Goal: Task Accomplishment & Management: Manage account settings

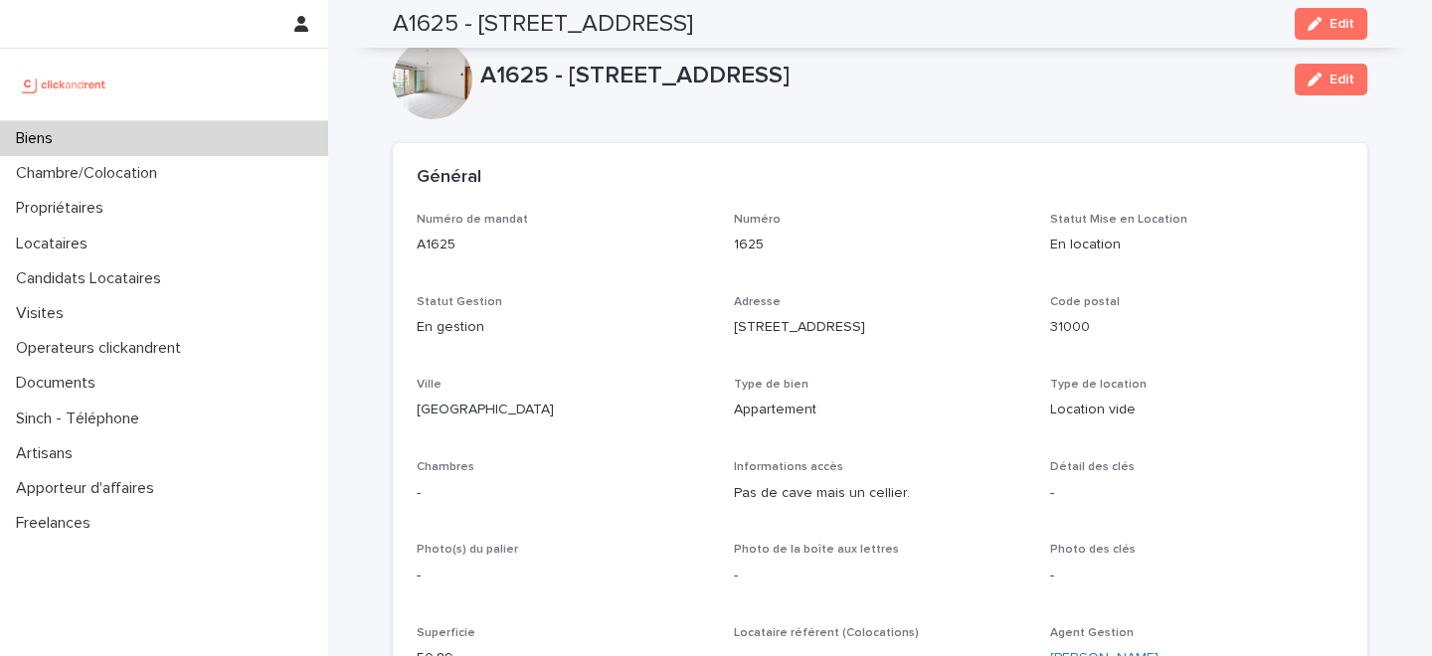
scroll to position [684, 0]
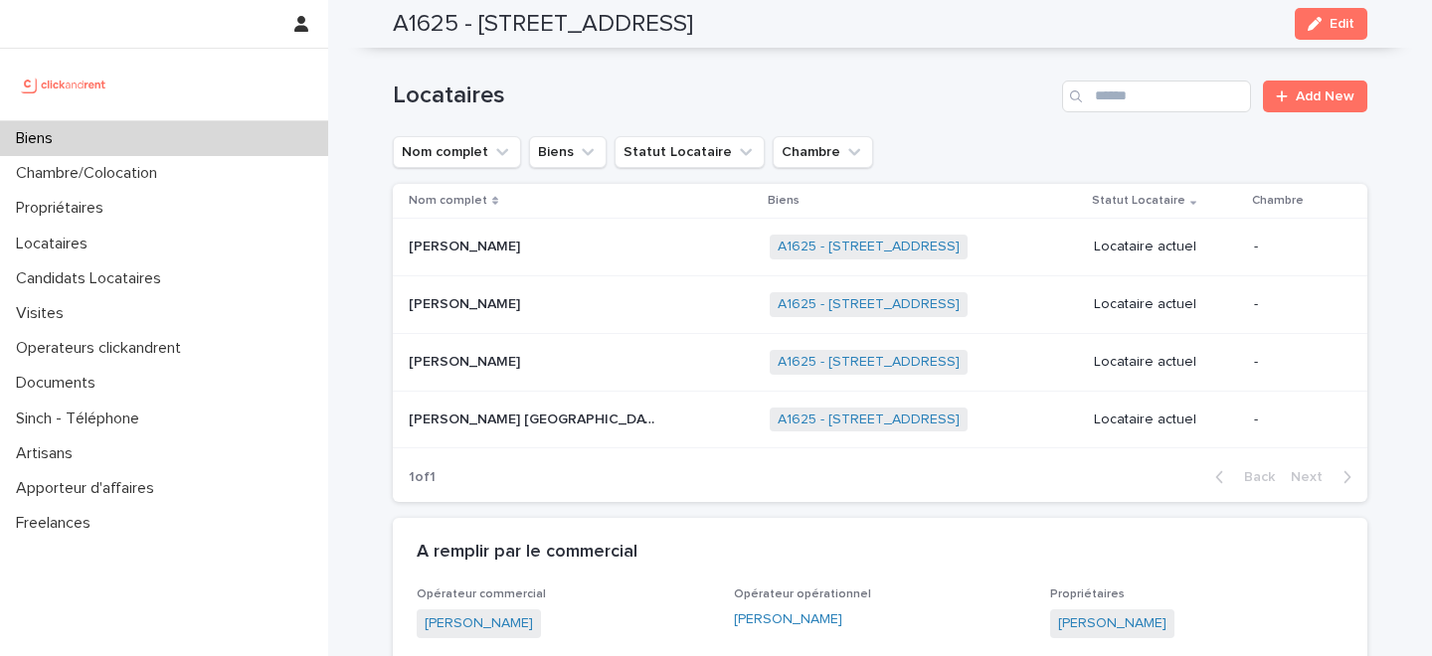
click at [213, 136] on div "Biens" at bounding box center [164, 138] width 328 height 35
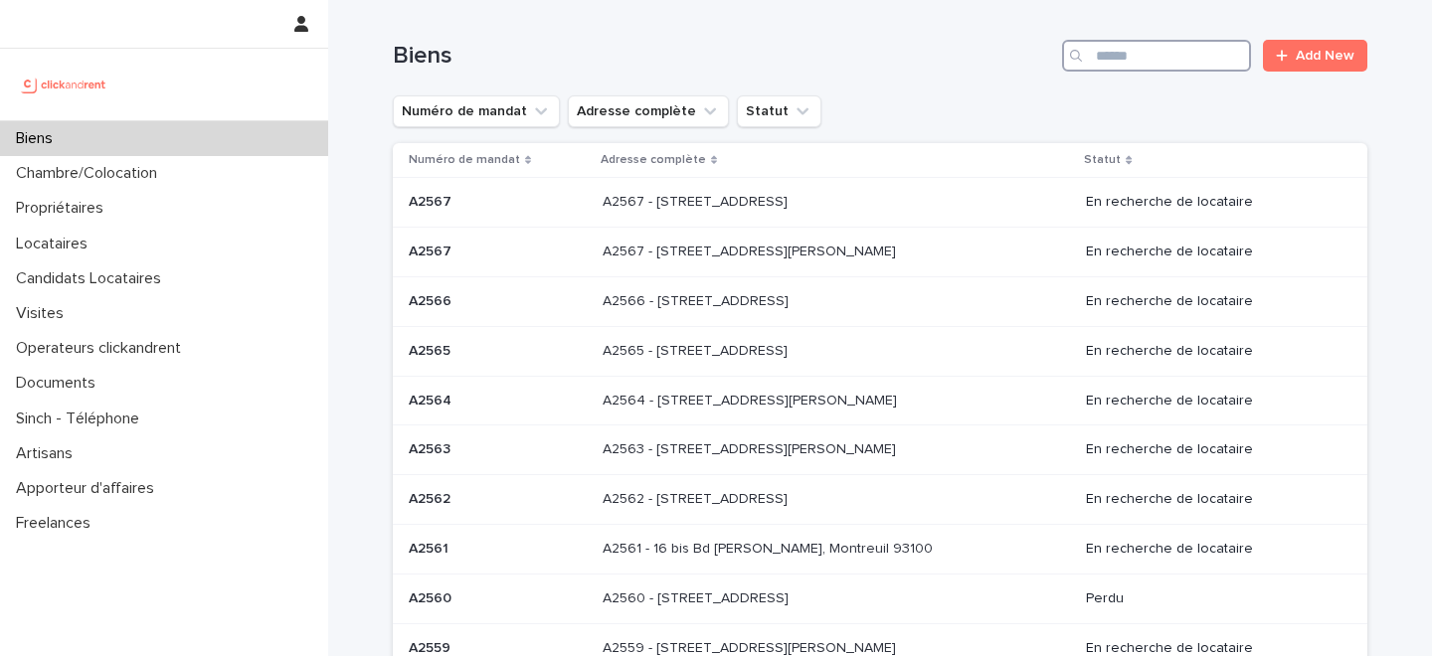
click at [1164, 64] on input "Search" at bounding box center [1156, 56] width 189 height 32
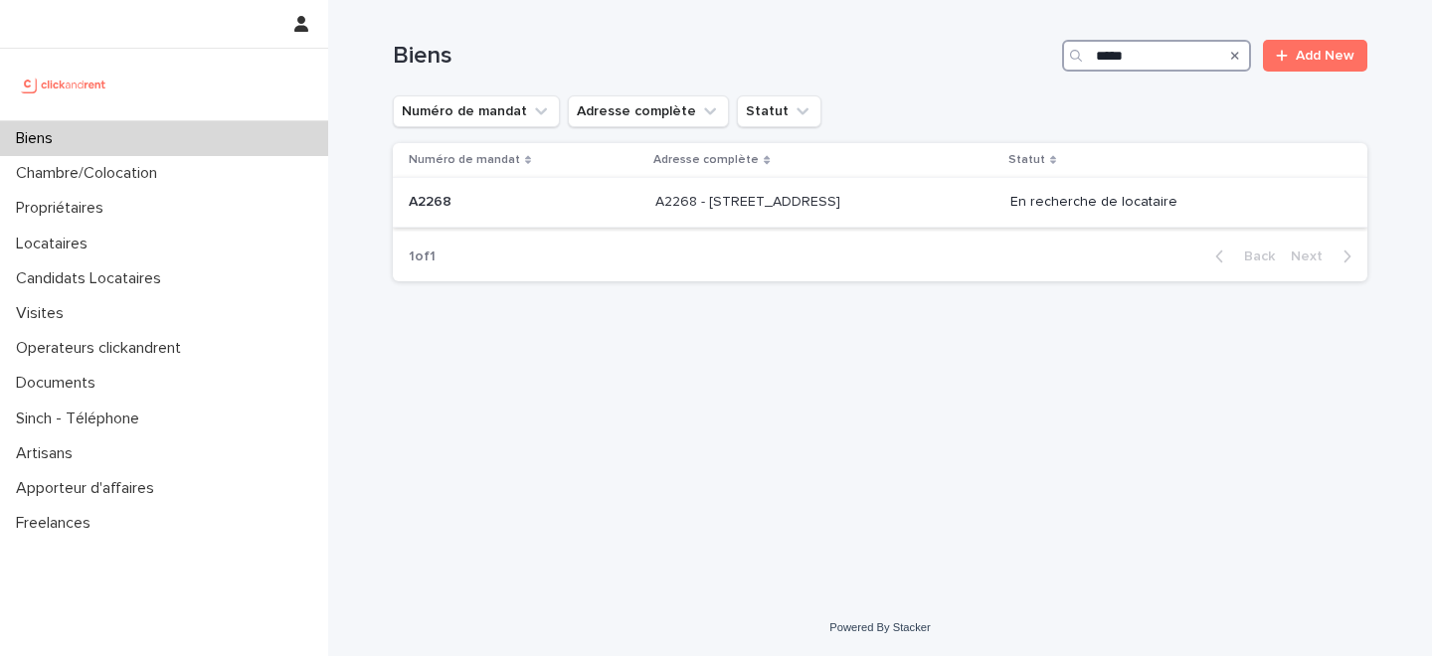
type input "*****"
click at [803, 201] on p "A2268 - [STREET_ADDRESS]" at bounding box center [749, 200] width 189 height 21
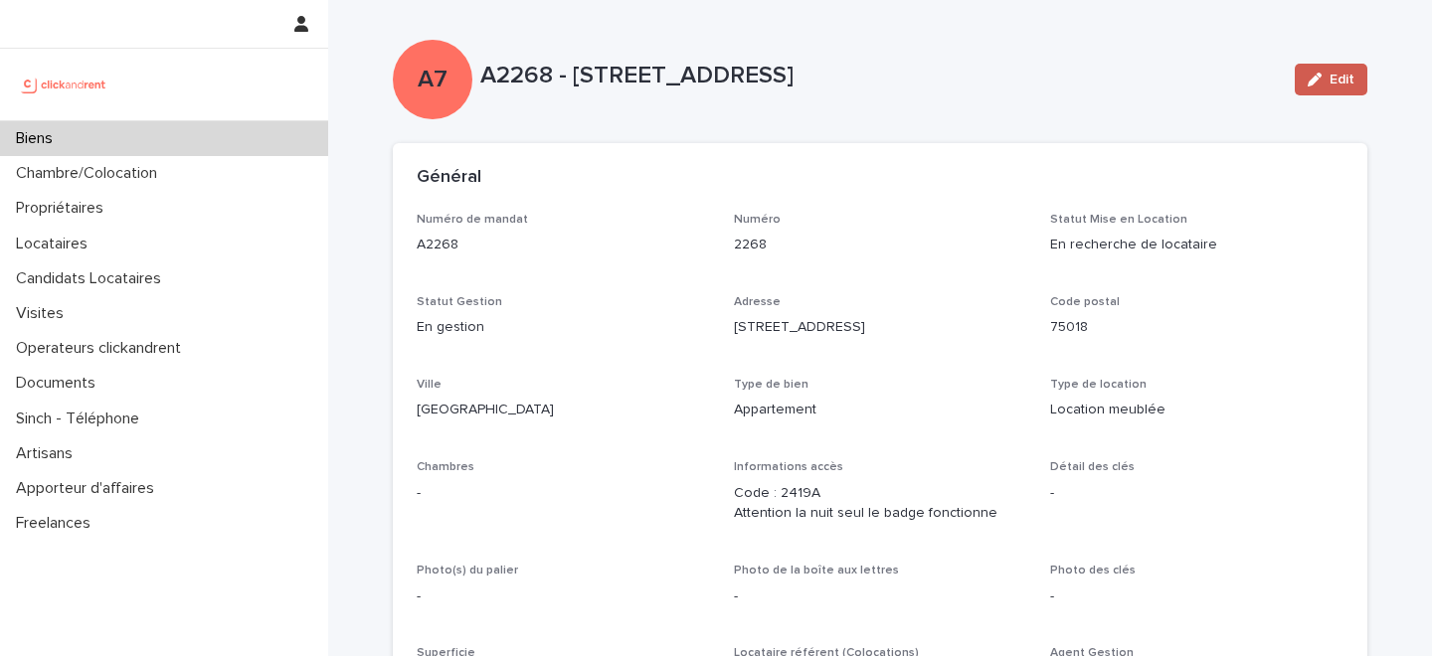
click at [1319, 88] on button "Edit" at bounding box center [1330, 80] width 73 height 32
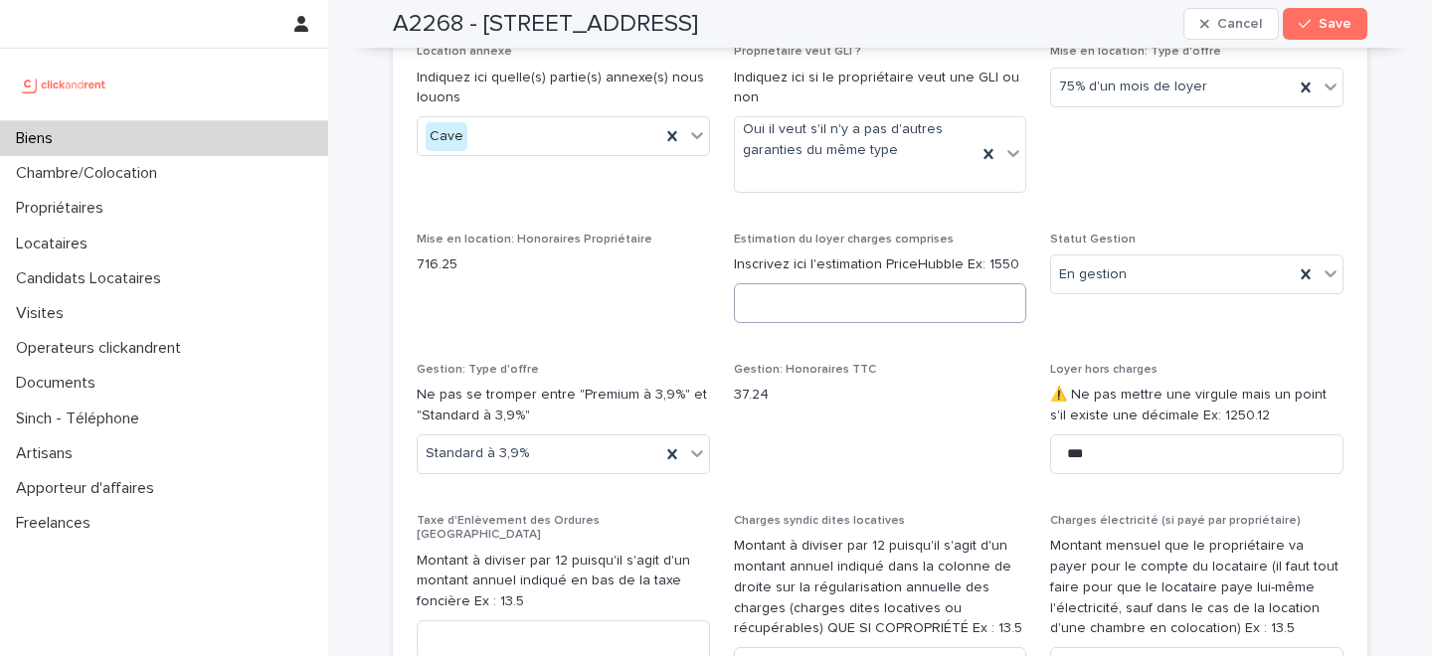
scroll to position [2197, 0]
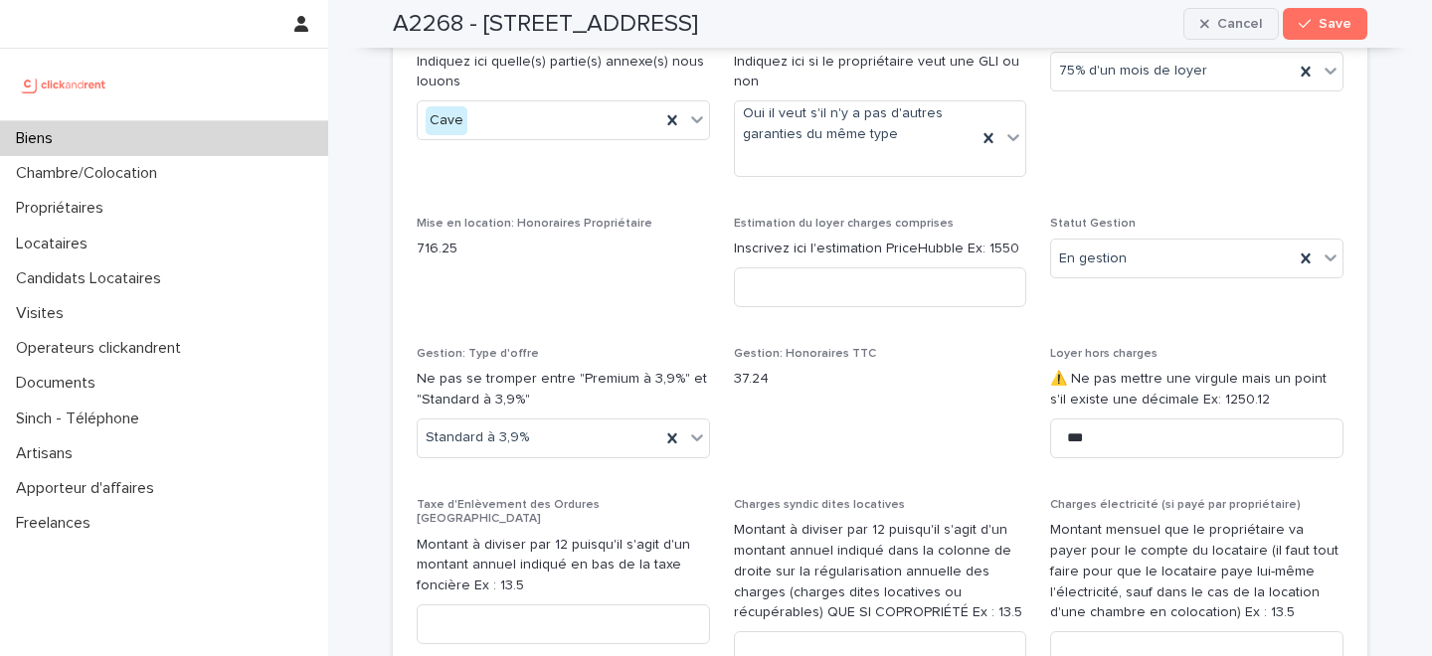
click at [1221, 22] on span "Cancel" at bounding box center [1239, 24] width 45 height 14
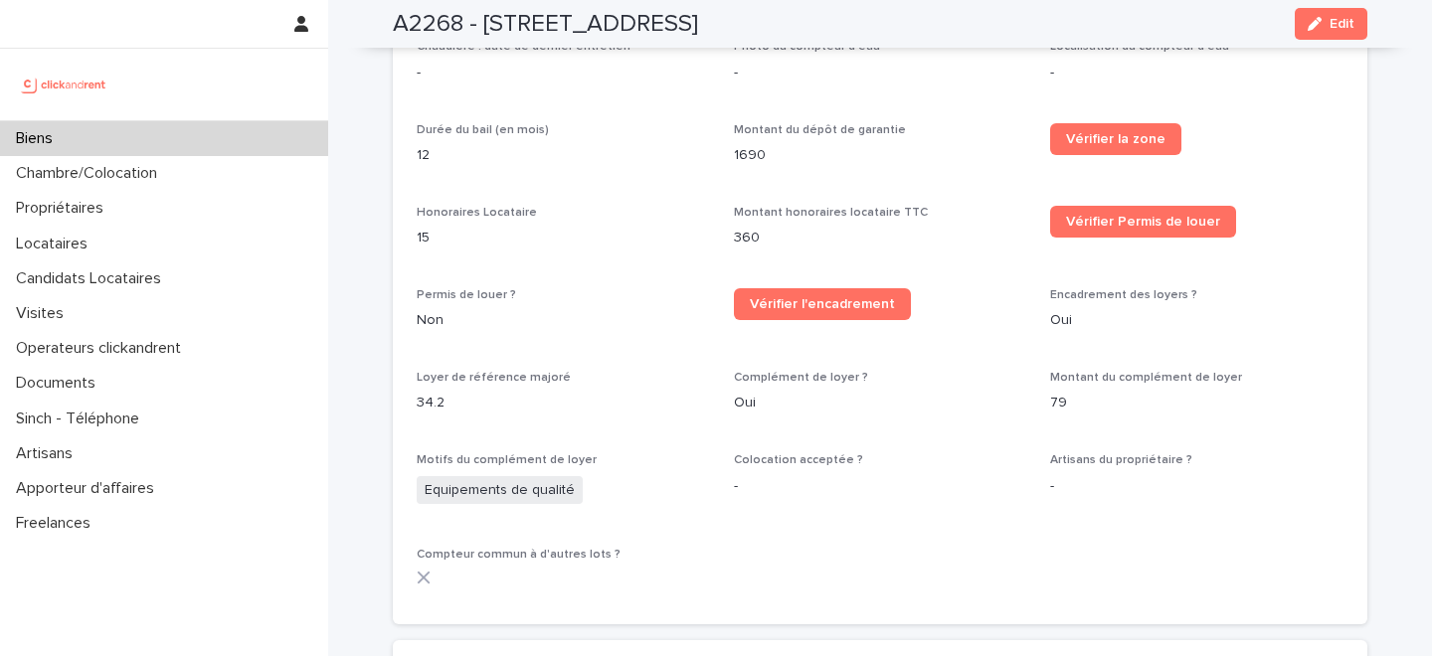
scroll to position [1339, 0]
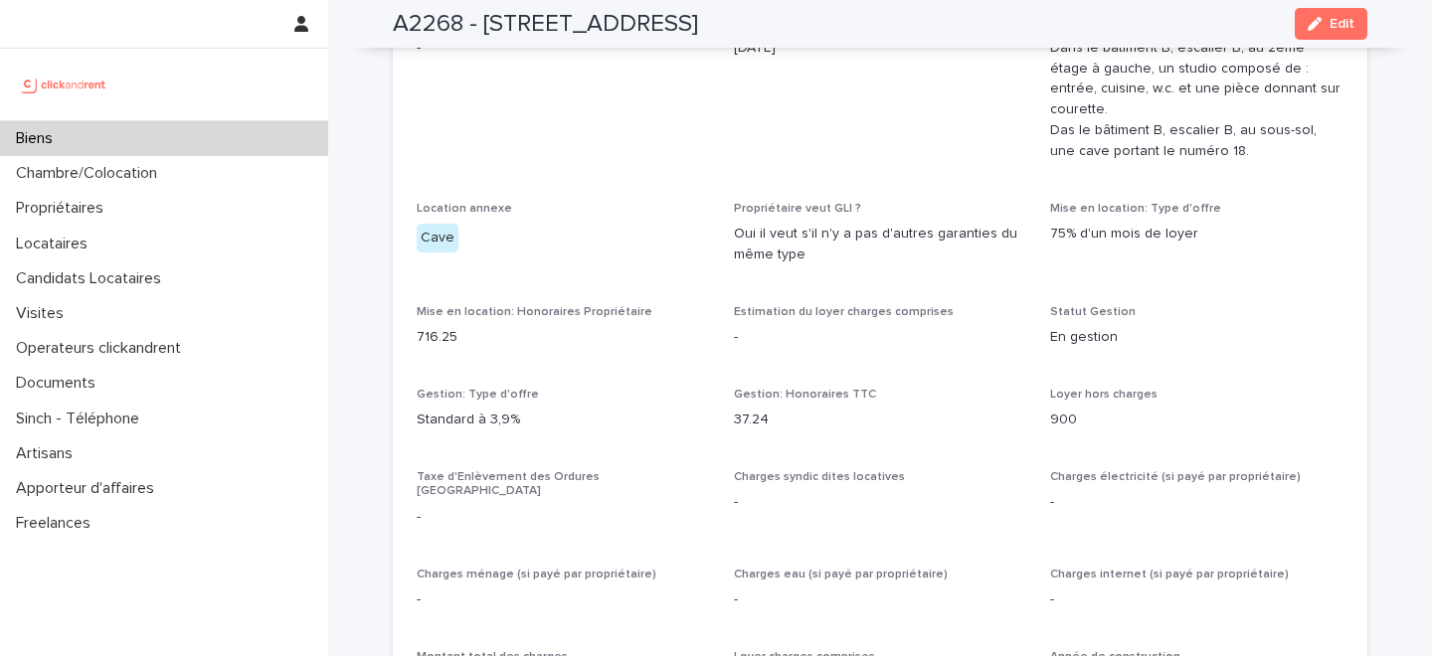
click at [118, 133] on div "Biens" at bounding box center [164, 138] width 328 height 35
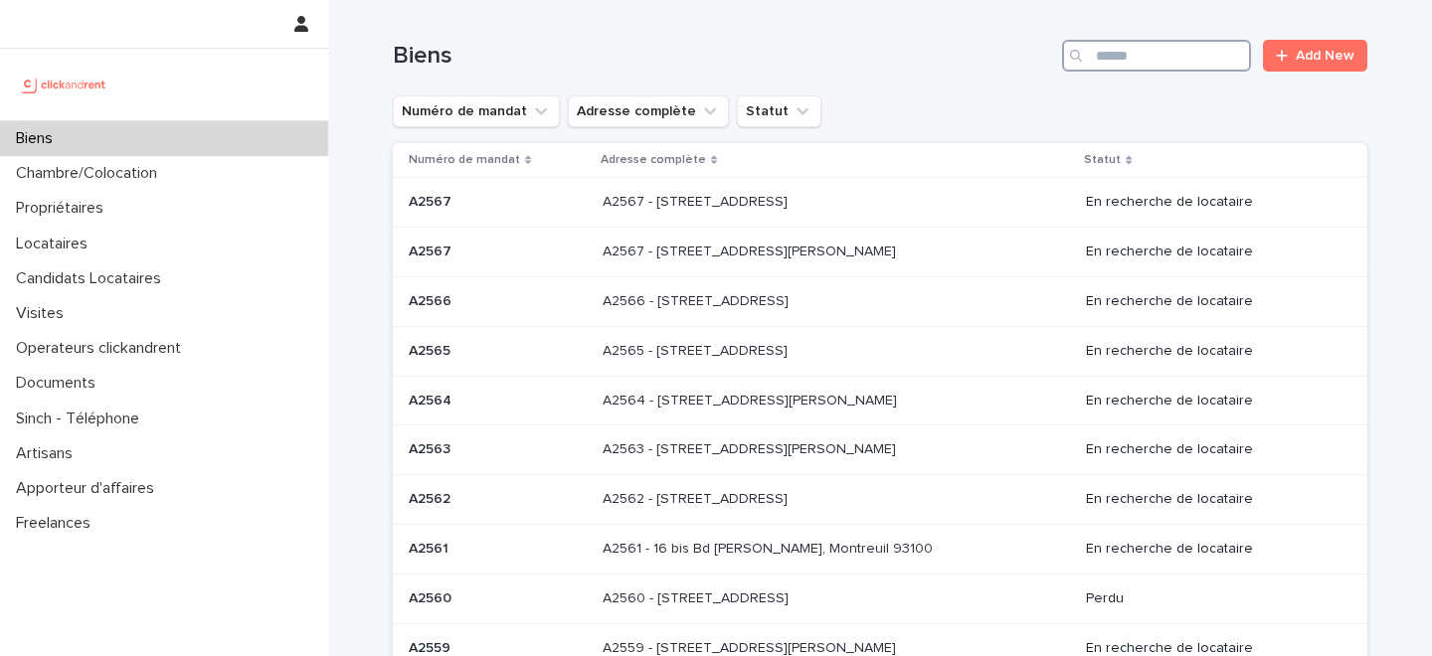
click at [1153, 64] on input "Search" at bounding box center [1156, 56] width 189 height 32
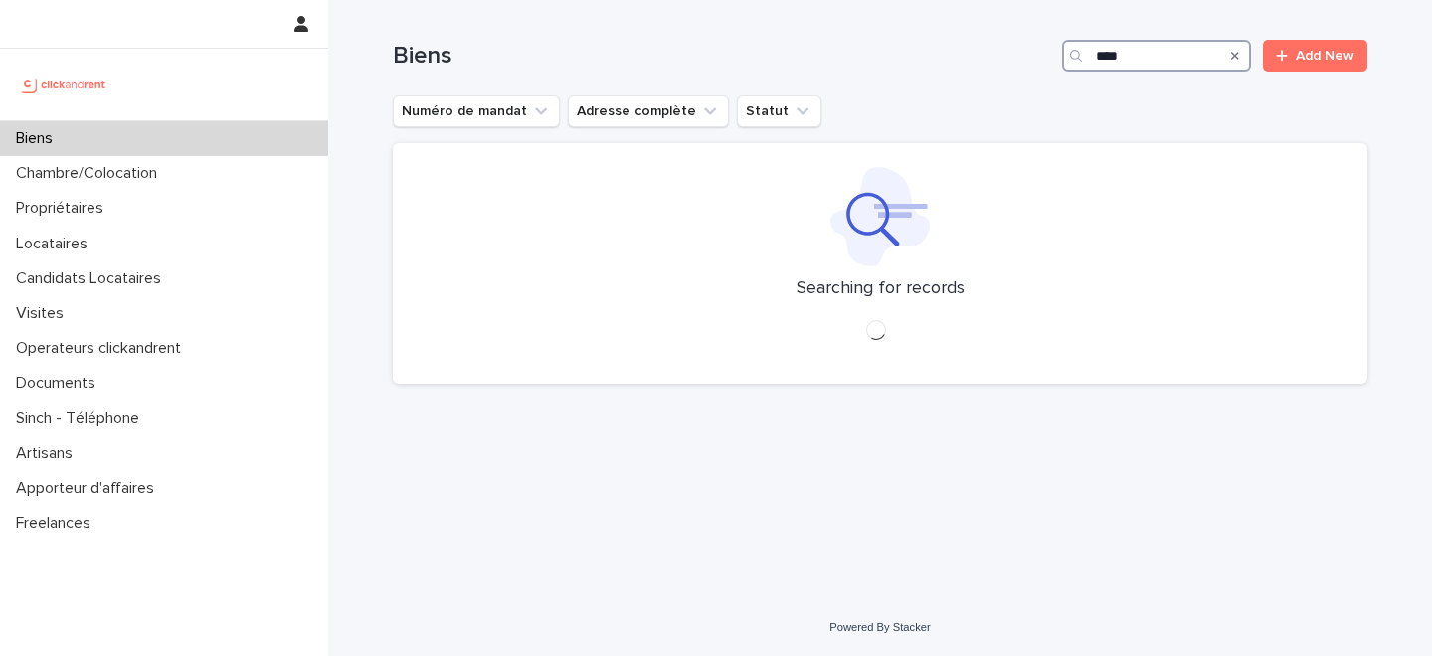
type input "*****"
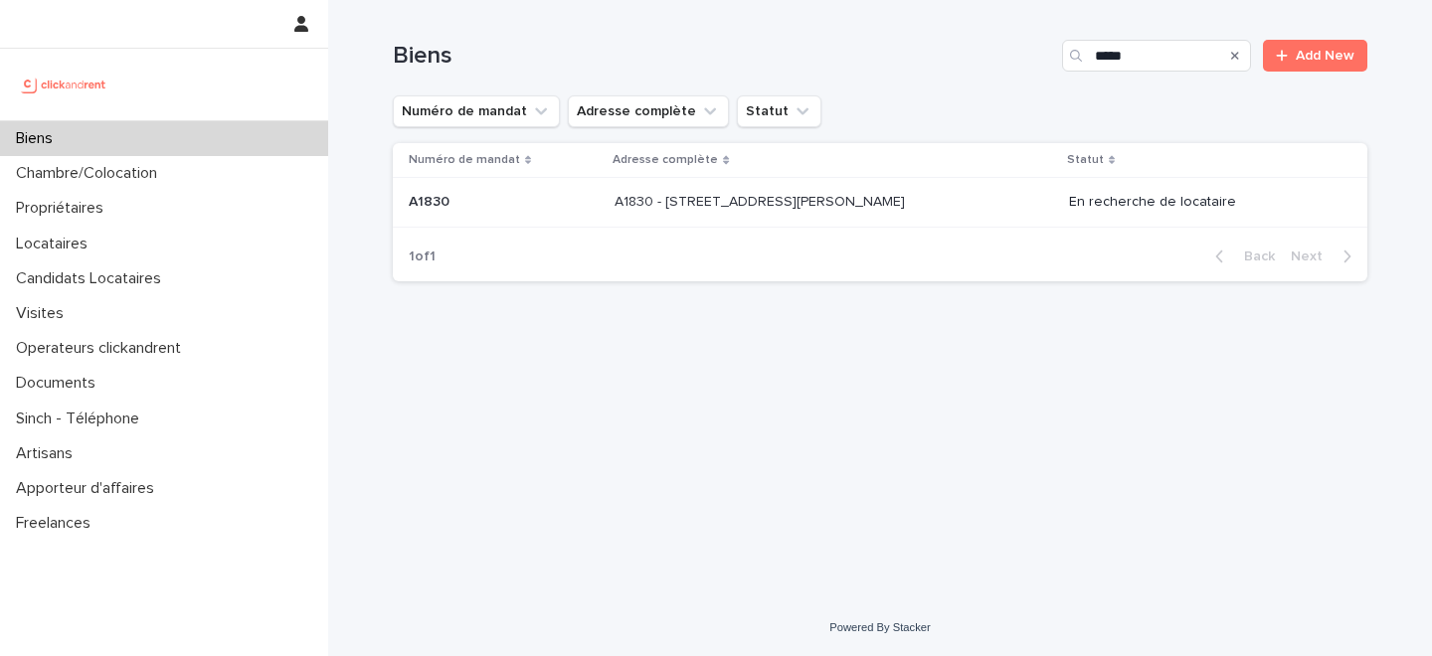
click at [751, 209] on p "A1830 - [STREET_ADDRESS][PERSON_NAME]" at bounding box center [761, 200] width 294 height 21
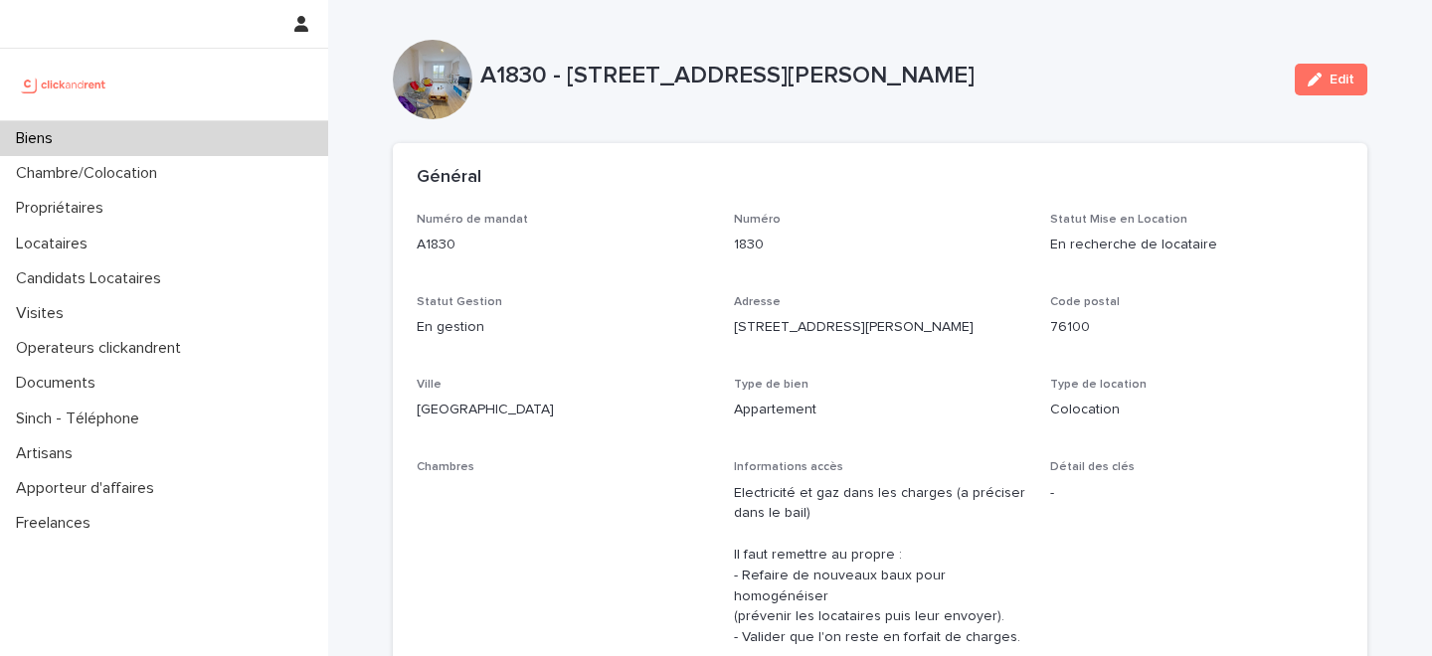
click at [1328, 89] on button "Edit" at bounding box center [1330, 80] width 73 height 32
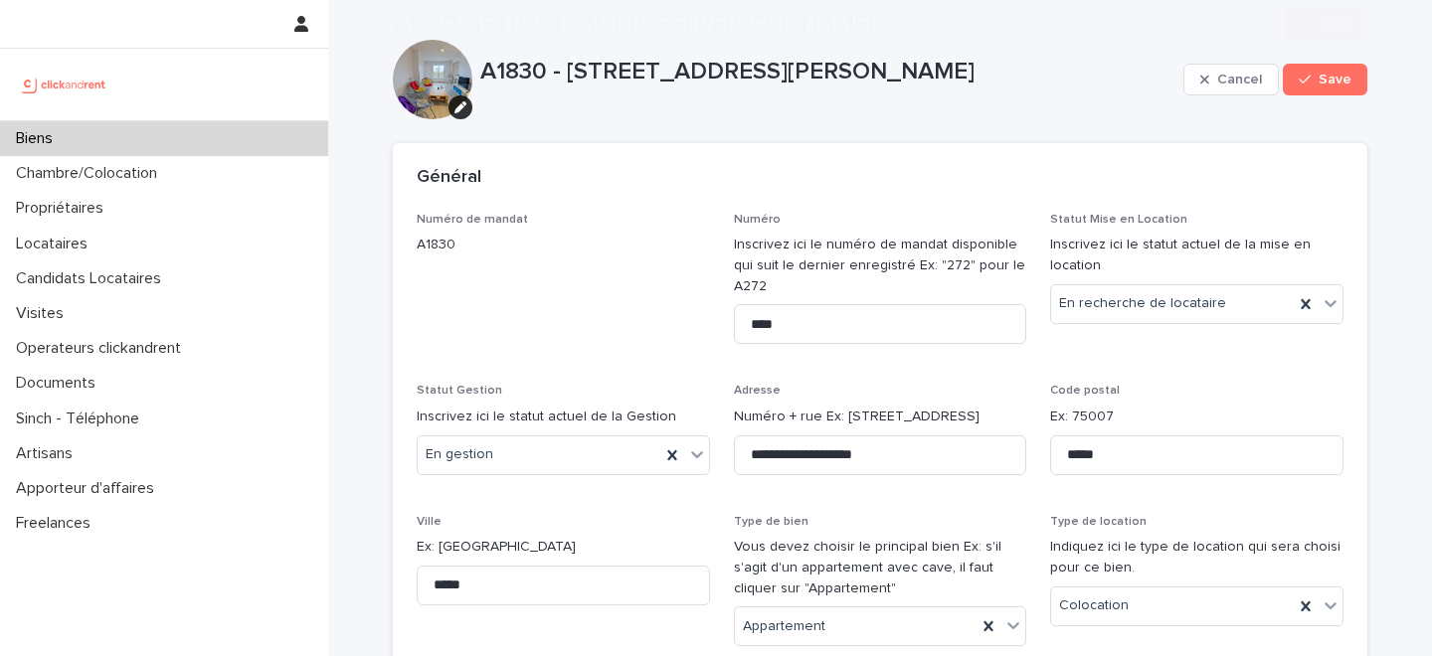
scroll to position [10015, 0]
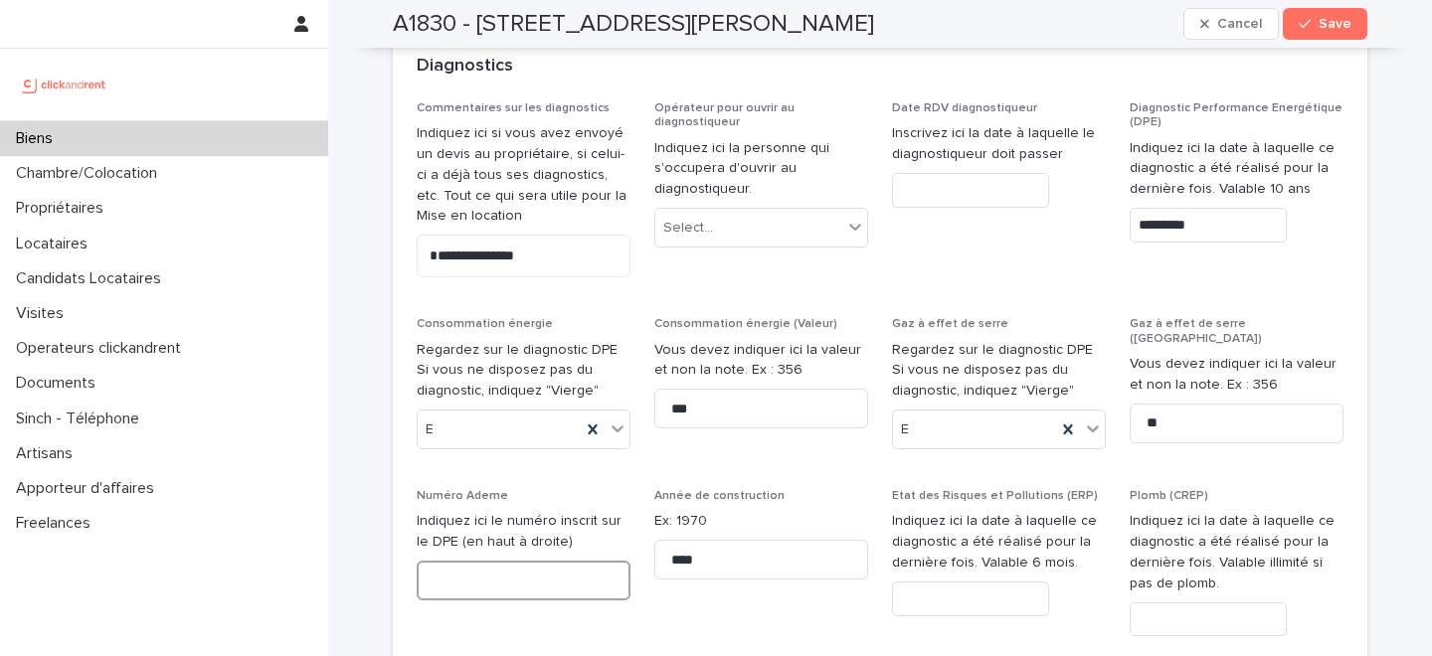
click at [512, 561] on input at bounding box center [524, 581] width 214 height 40
click at [490, 561] on input at bounding box center [524, 581] width 214 height 40
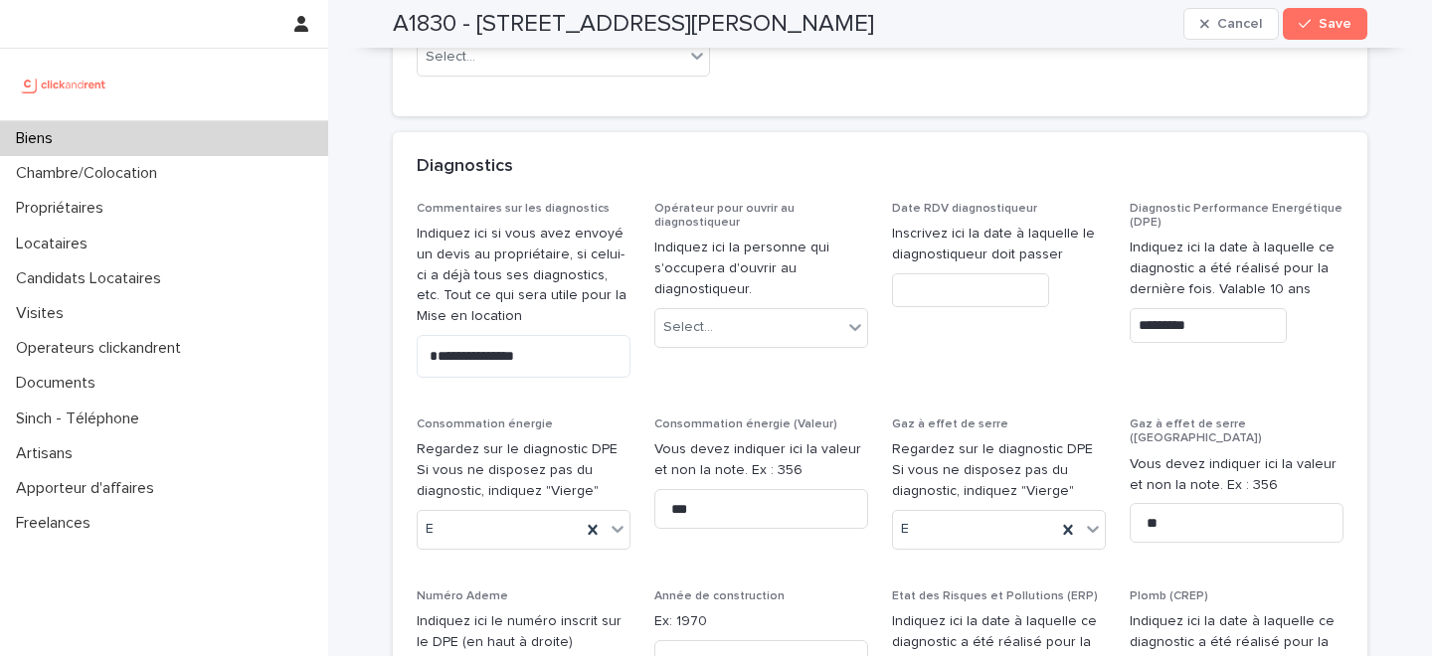
scroll to position [10115, 0]
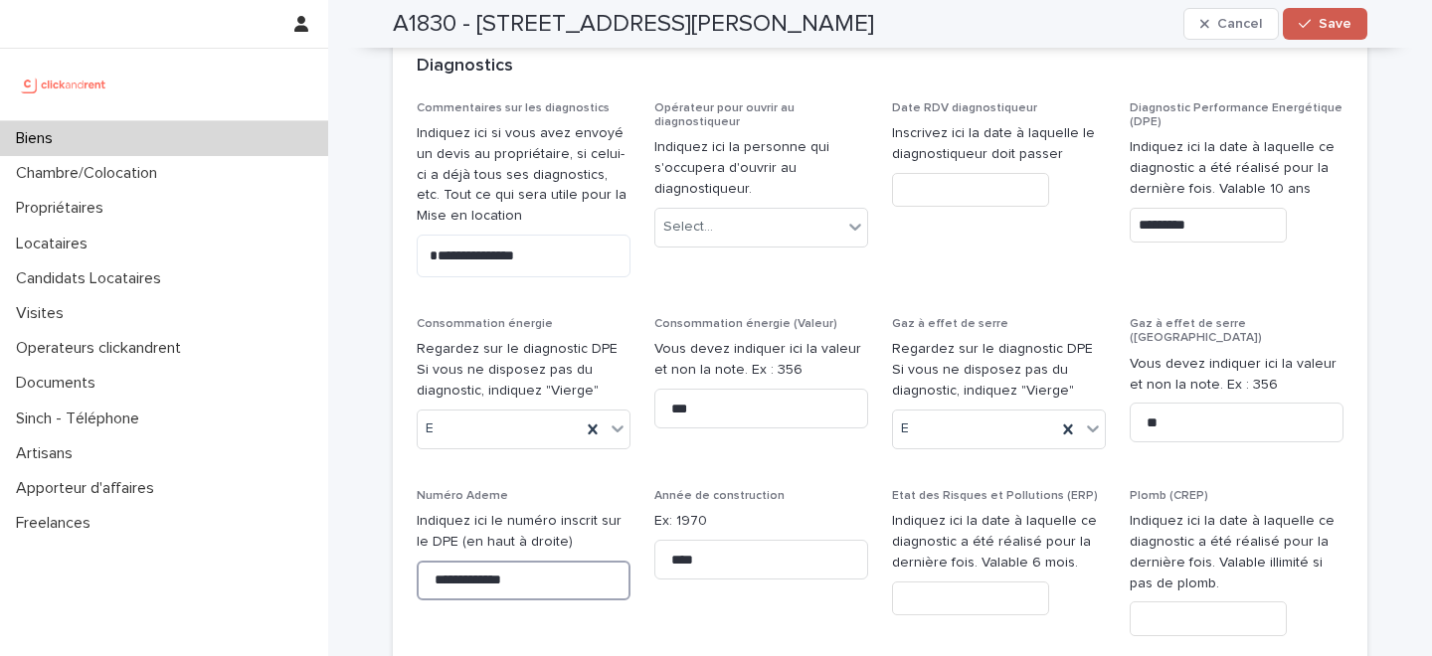
type input "**********"
click at [1331, 26] on span "Save" at bounding box center [1334, 24] width 33 height 14
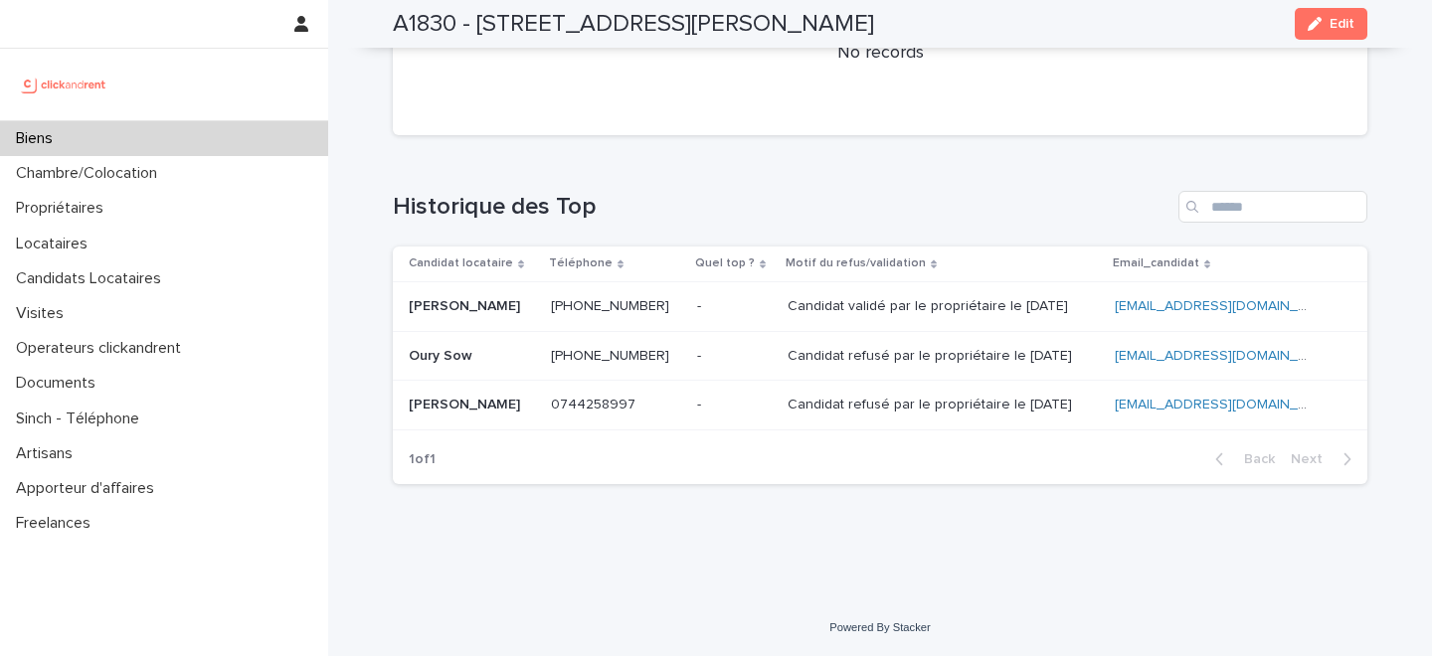
scroll to position [6032, 0]
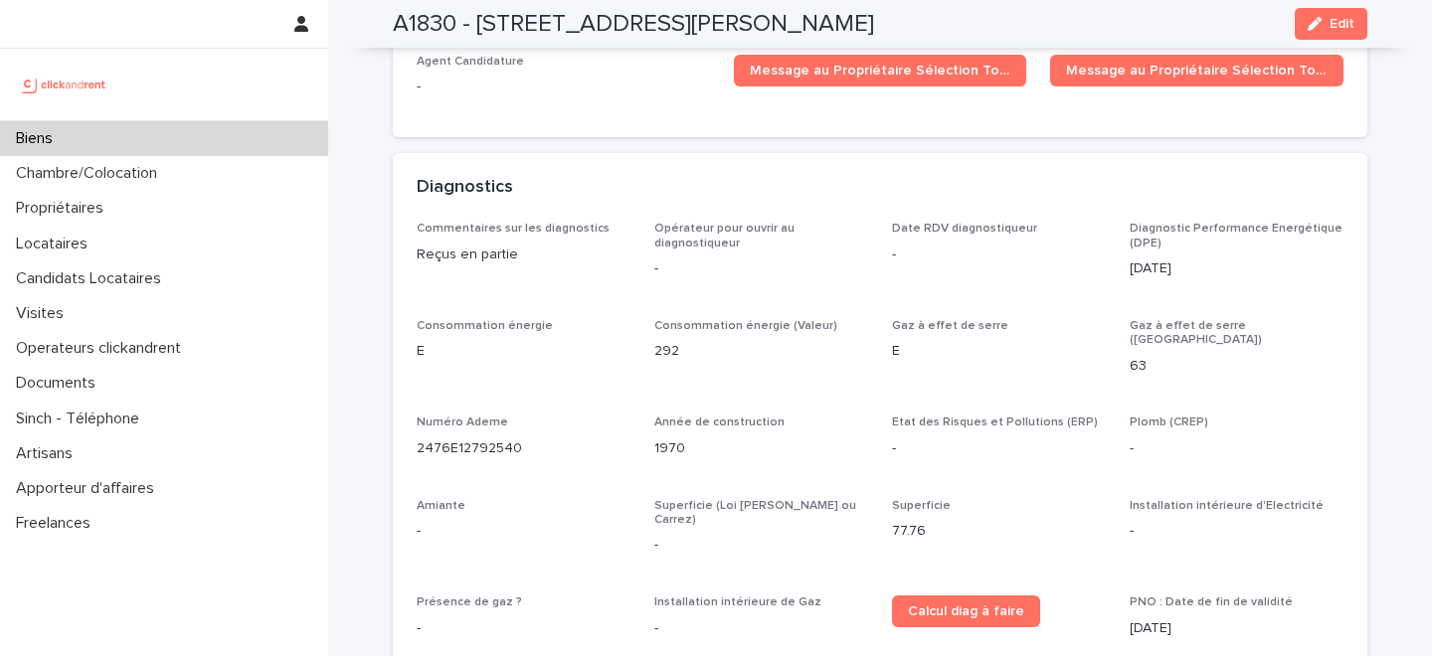
click at [177, 133] on div "Biens" at bounding box center [164, 138] width 328 height 35
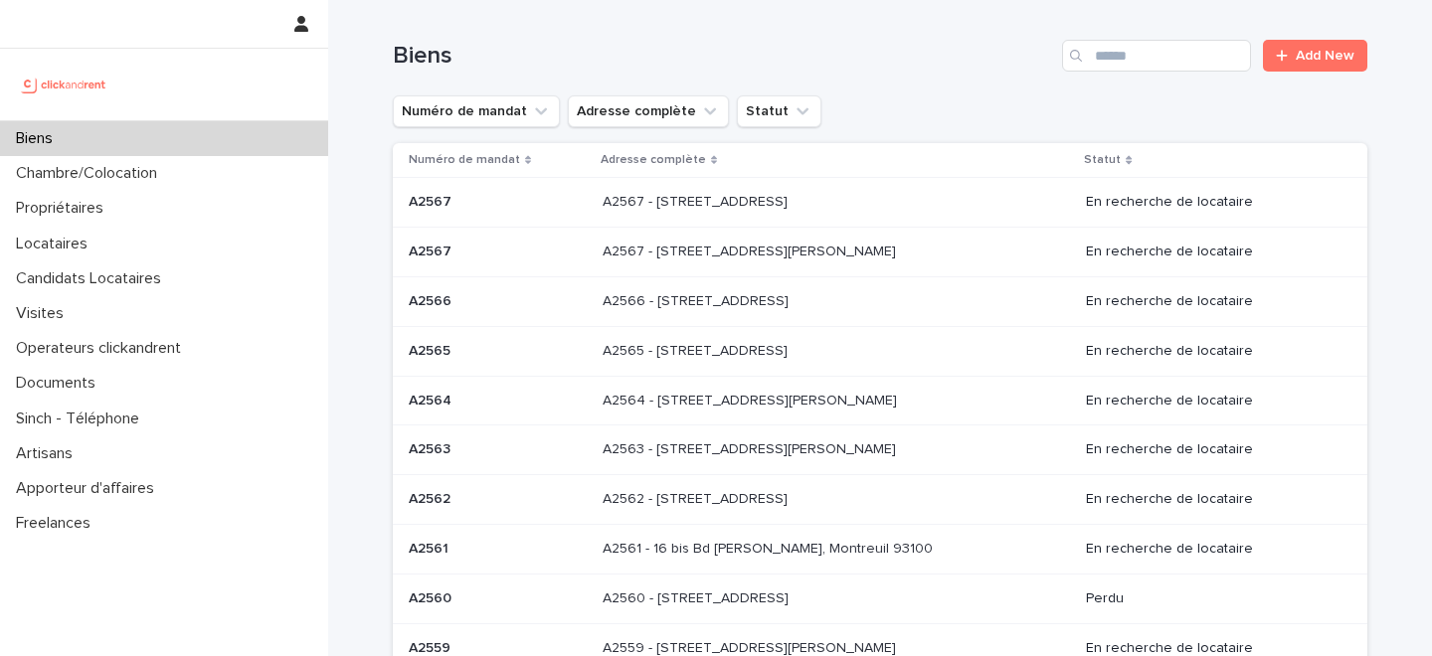
click at [221, 132] on div "Biens" at bounding box center [164, 138] width 328 height 35
click at [1138, 53] on input "Search" at bounding box center [1156, 56] width 189 height 32
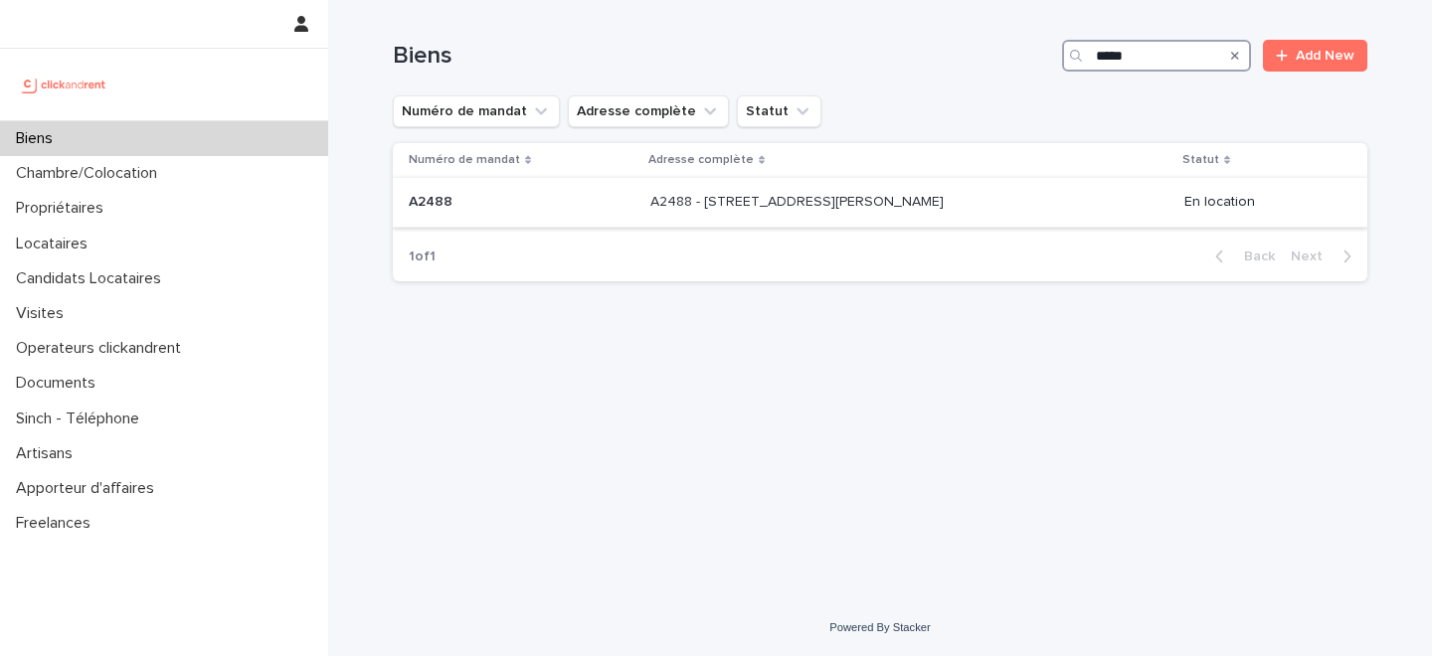
type input "*****"
click at [672, 217] on div "A2488 - [STREET_ADDRESS][PERSON_NAME] - [STREET_ADDRESS][PERSON_NAME]" at bounding box center [909, 202] width 518 height 33
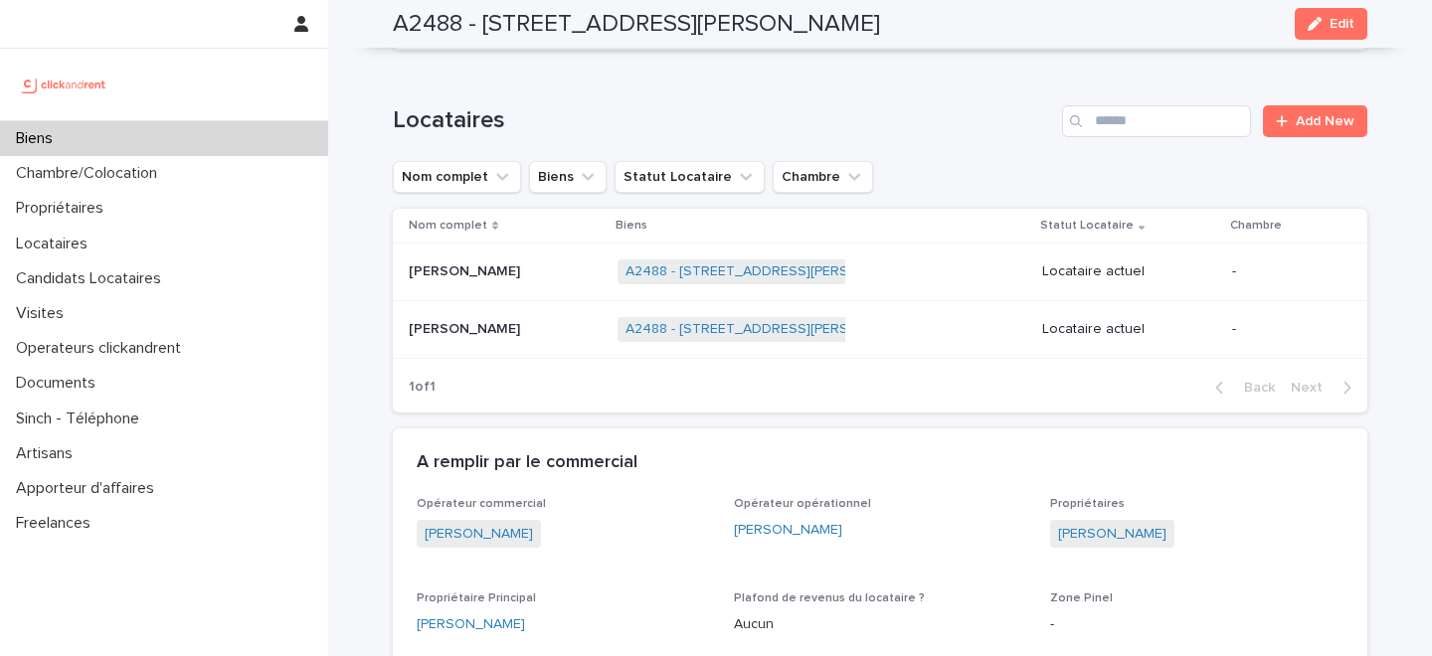
scroll to position [663, 0]
